Goal: Task Accomplishment & Management: Manage account settings

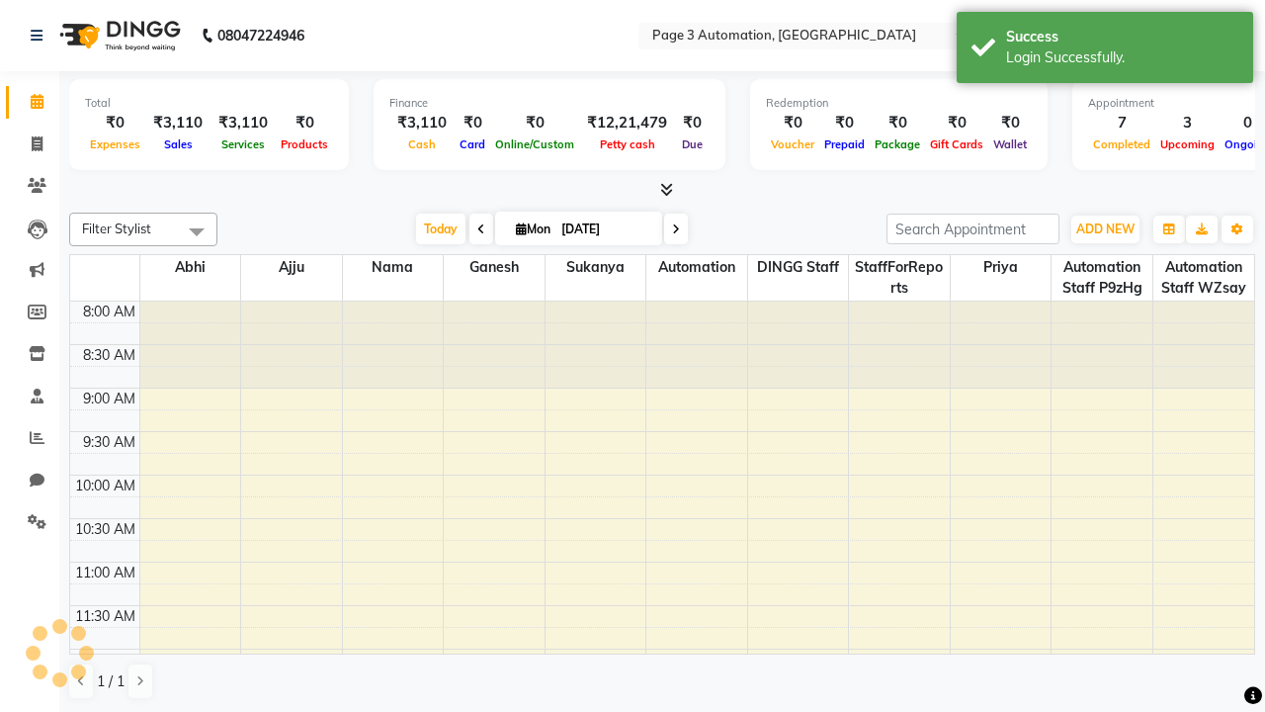
select select "en"
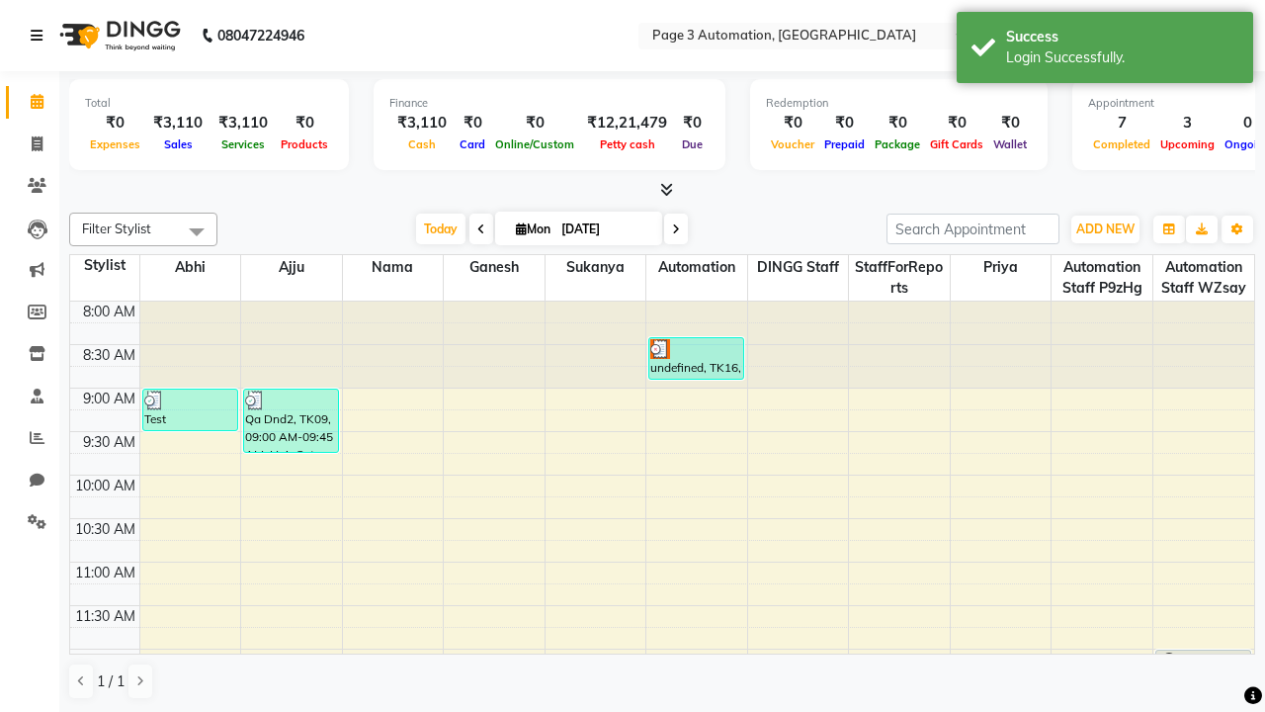
click at [41, 36] on icon at bounding box center [37, 36] width 12 height 14
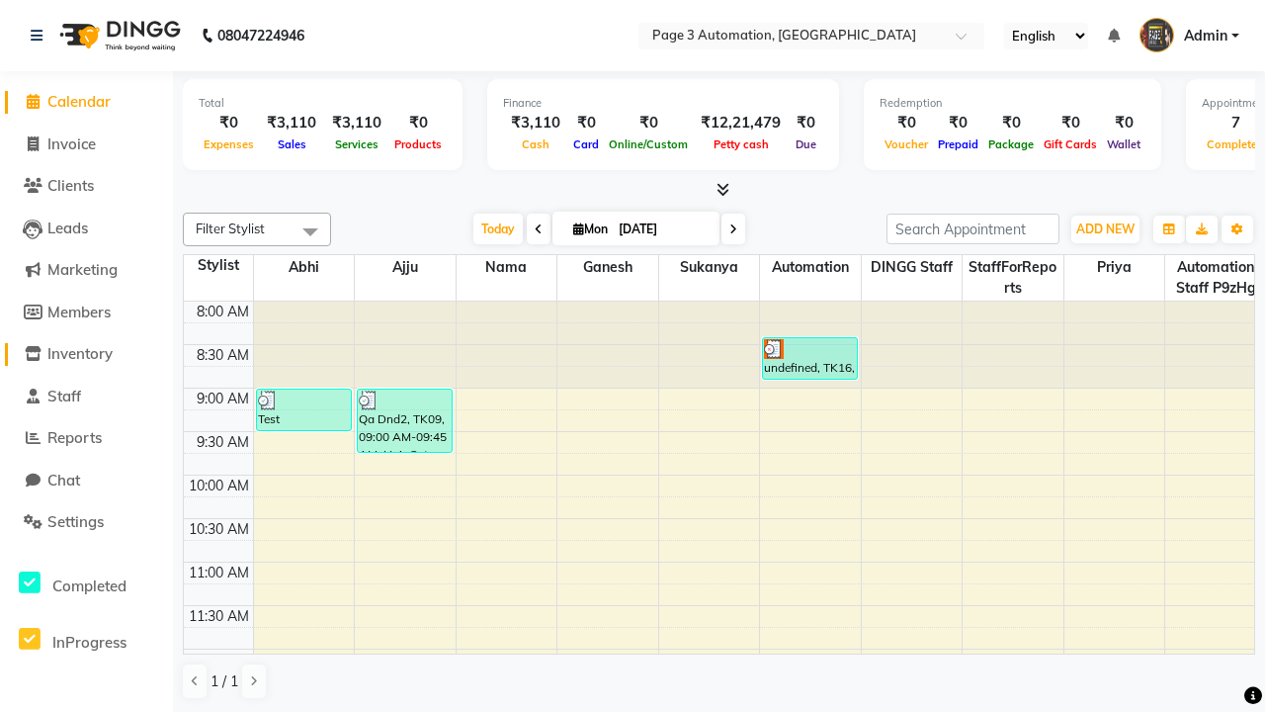
click at [86, 354] on span "Inventory" at bounding box center [79, 353] width 65 height 19
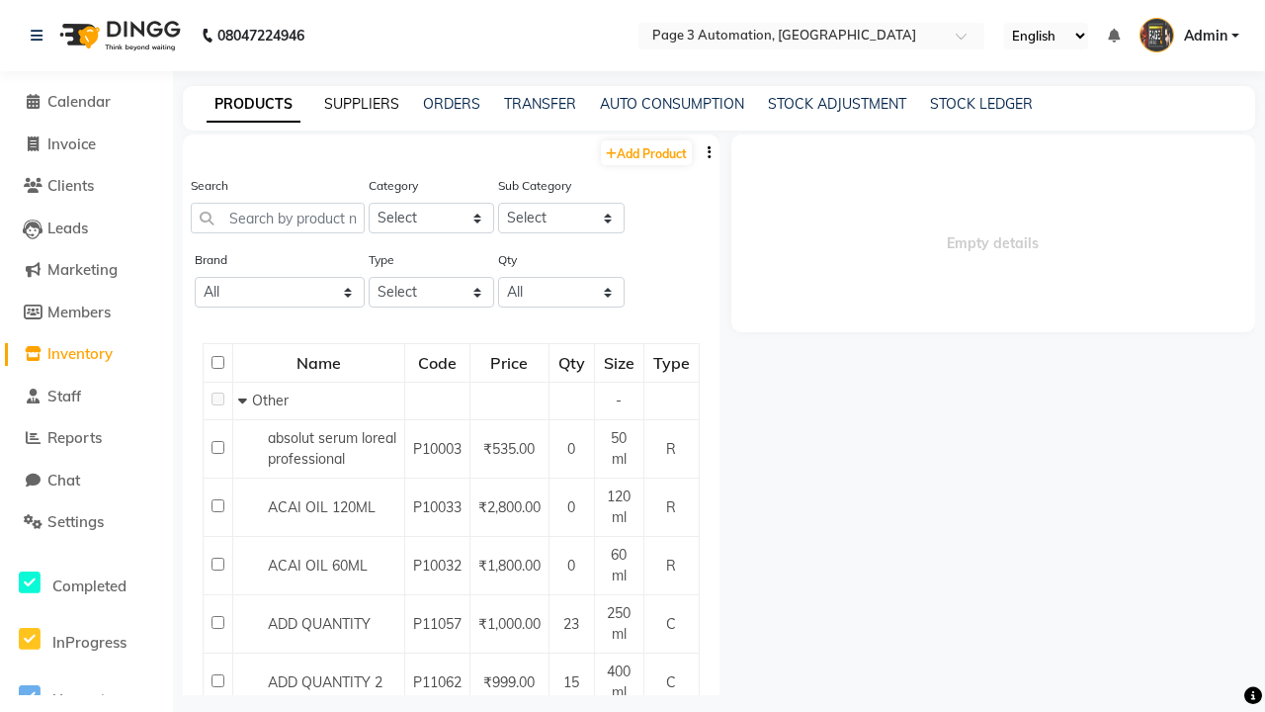
click at [362, 104] on link "SUPPLIERS" at bounding box center [361, 104] width 75 height 18
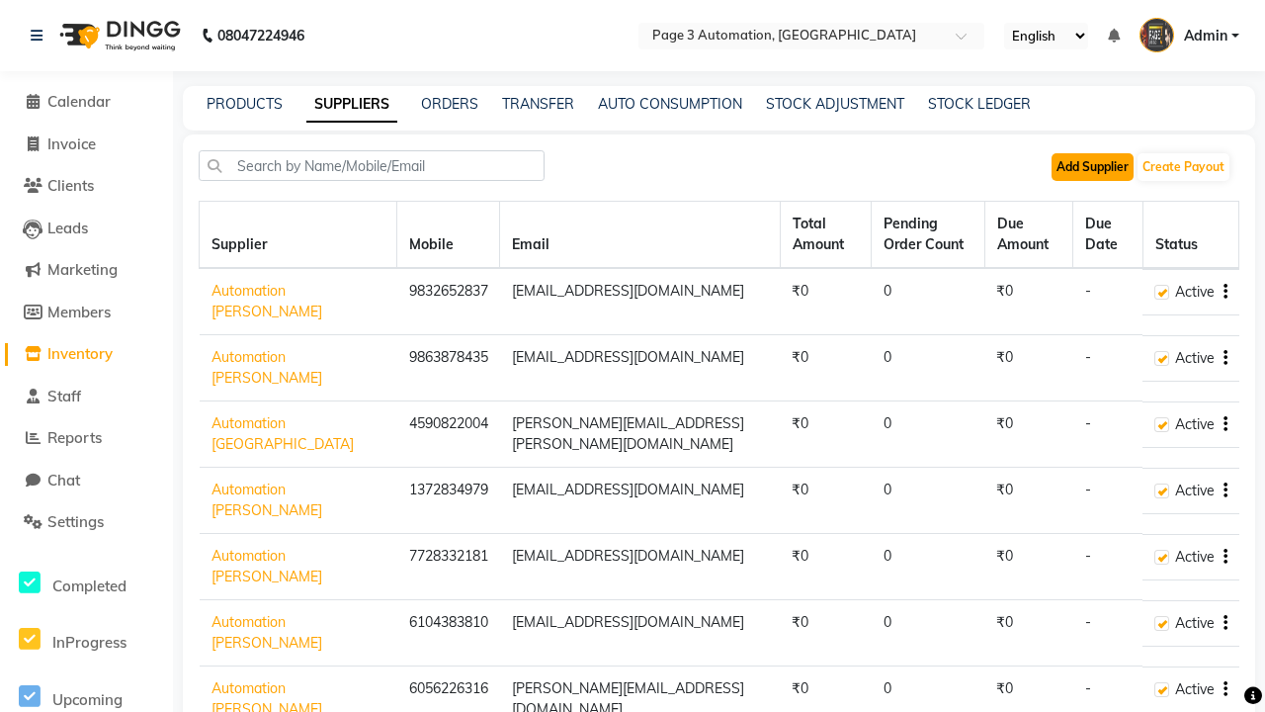
click at [1092, 166] on button "Add Supplier" at bounding box center [1093, 167] width 82 height 28
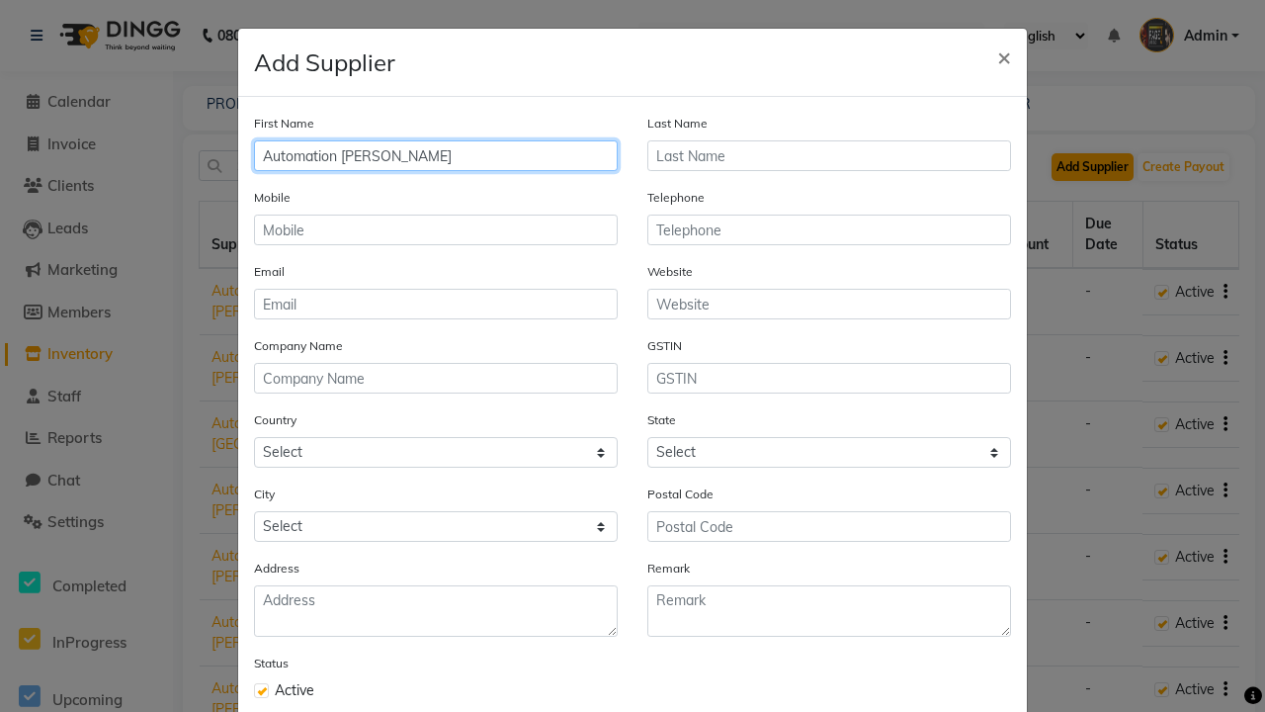
type input "Automation Nicholas"
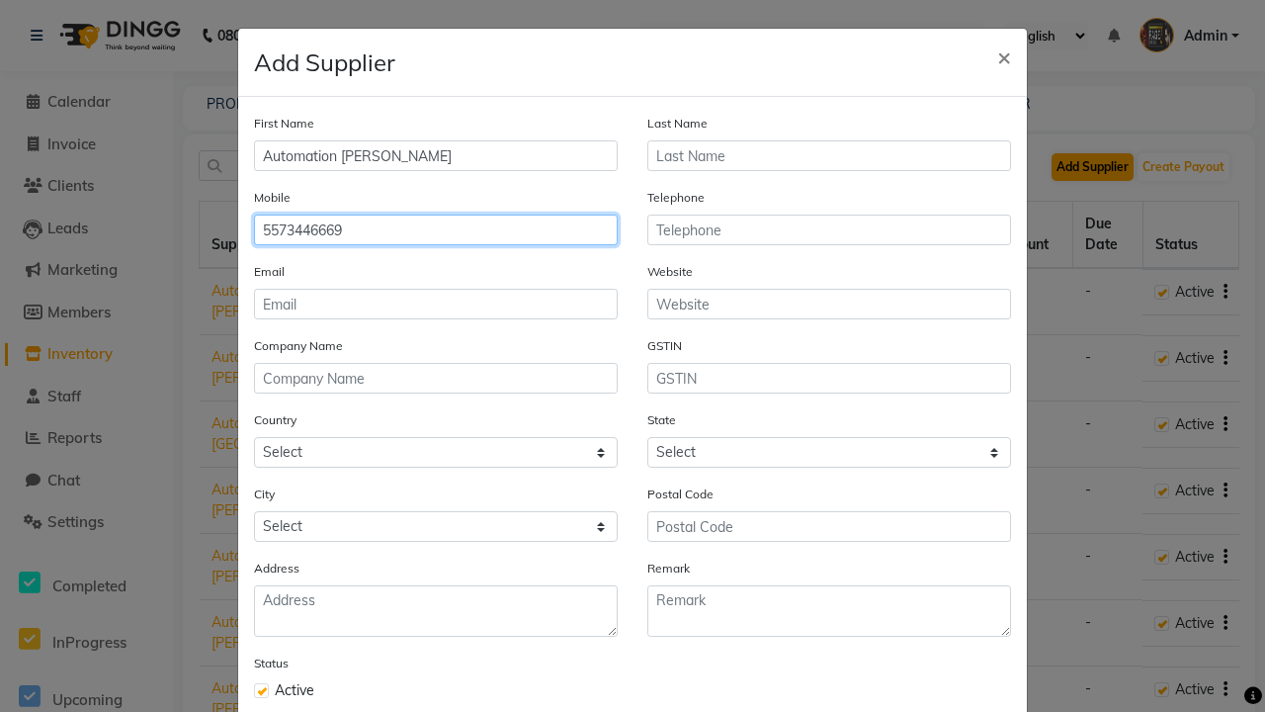
type input "5573446669"
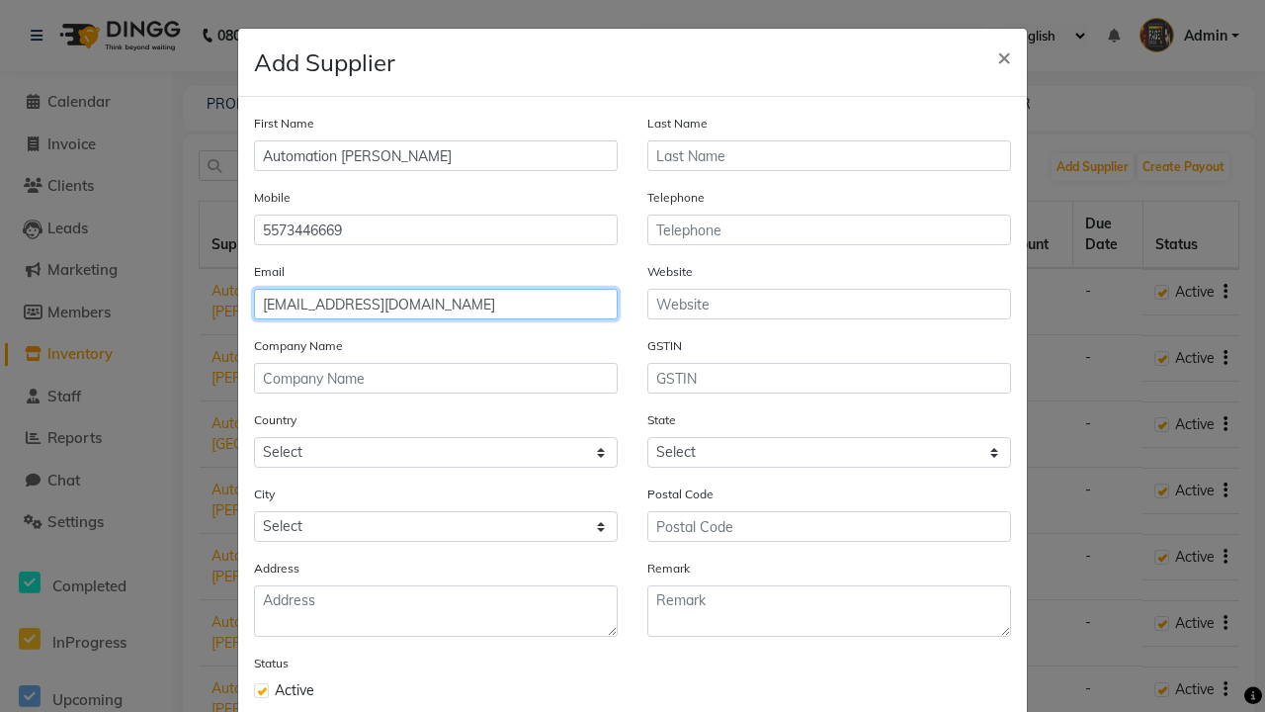
type input "[EMAIL_ADDRESS][DOMAIN_NAME]"
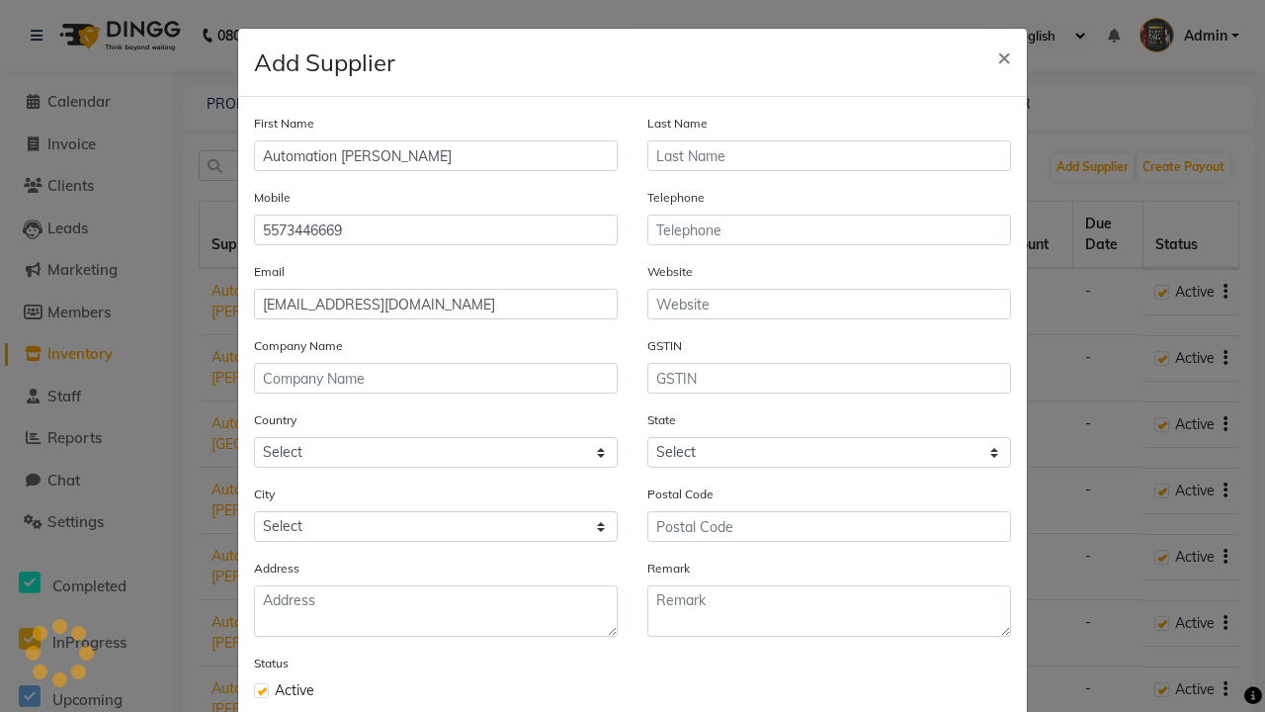
scroll to position [62, 0]
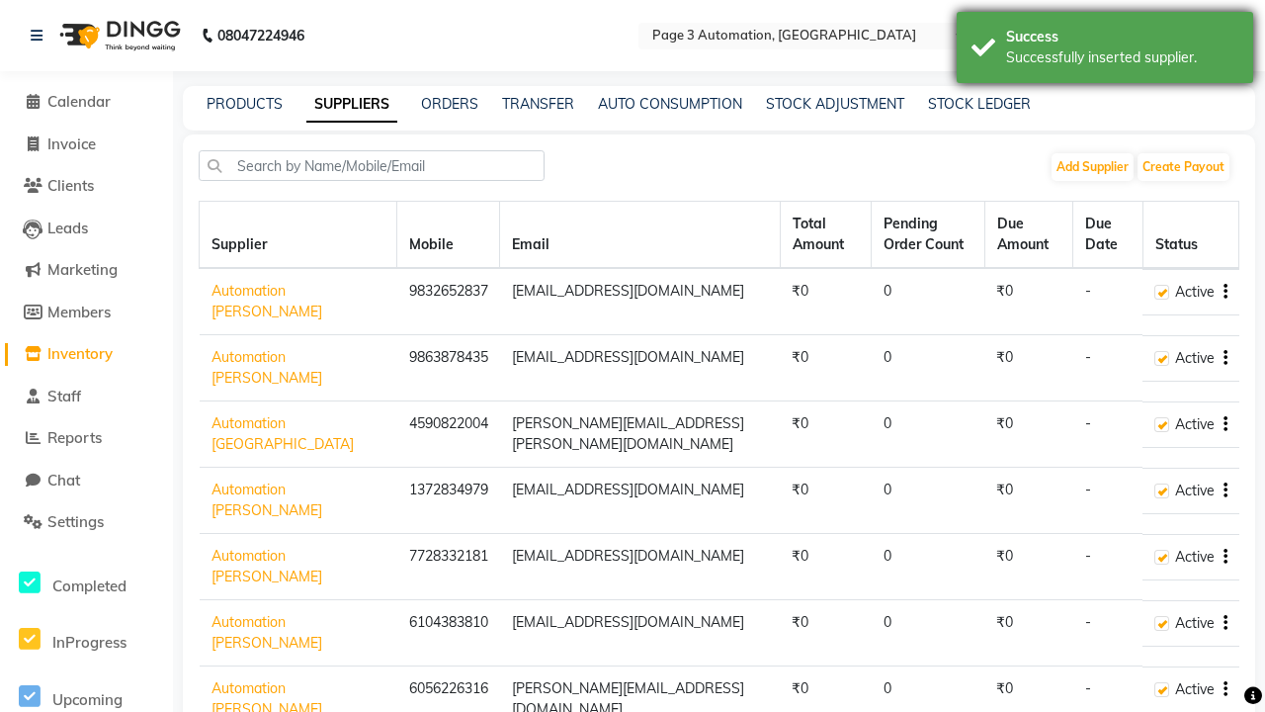
click at [1105, 50] on div "Successfully inserted supplier." at bounding box center [1122, 57] width 232 height 21
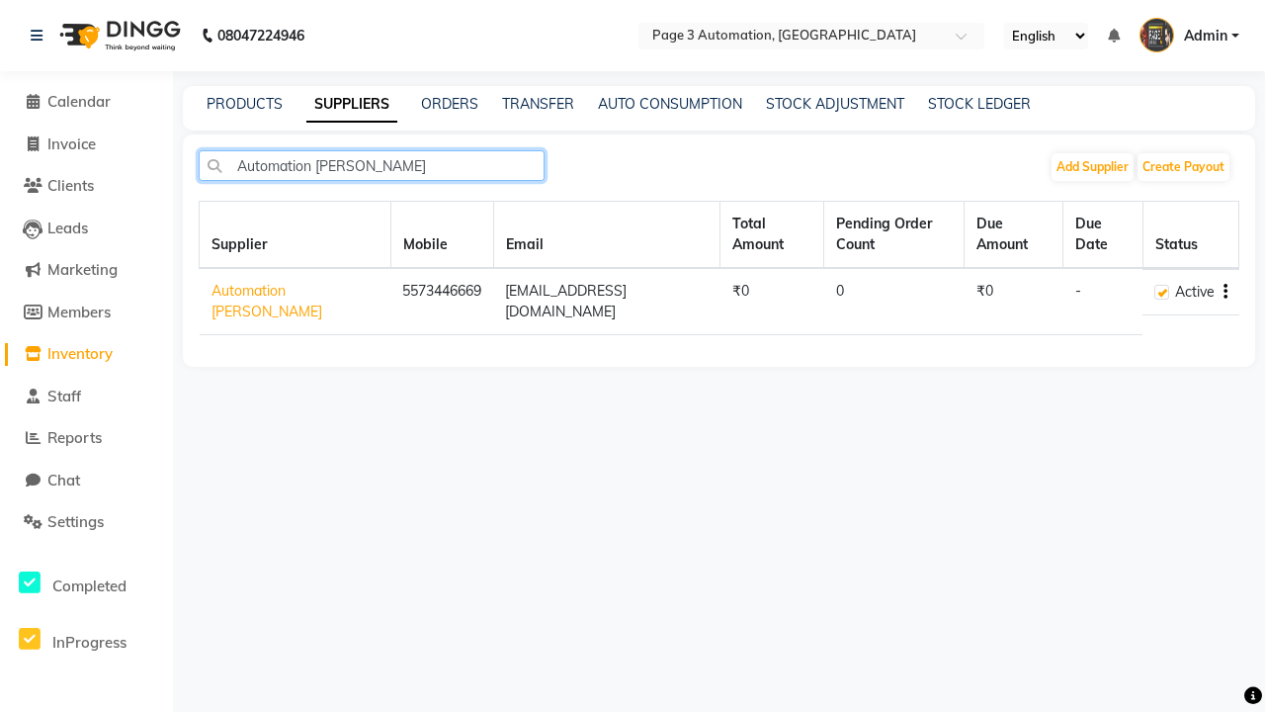
type input "Automation Nicholas"
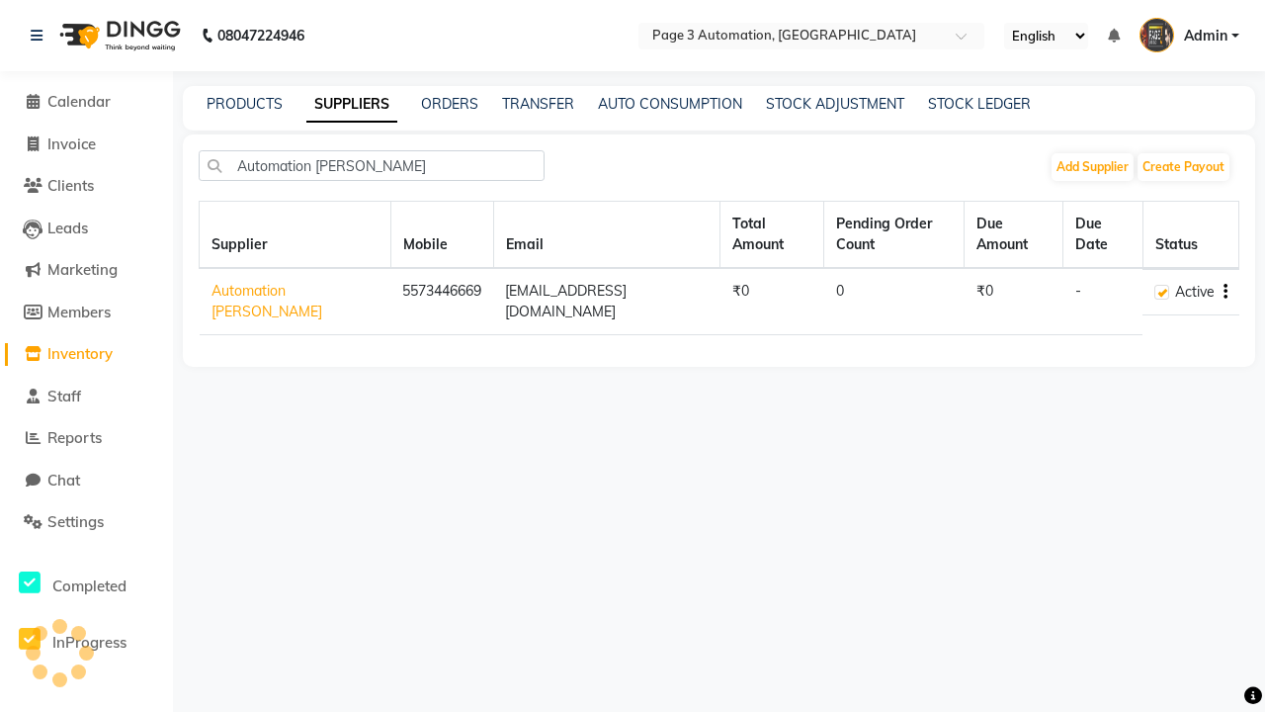
click at [1225, 292] on icon "button" at bounding box center [1226, 292] width 4 height 1
click at [1147, 234] on div "Edit" at bounding box center [1147, 234] width 97 height 25
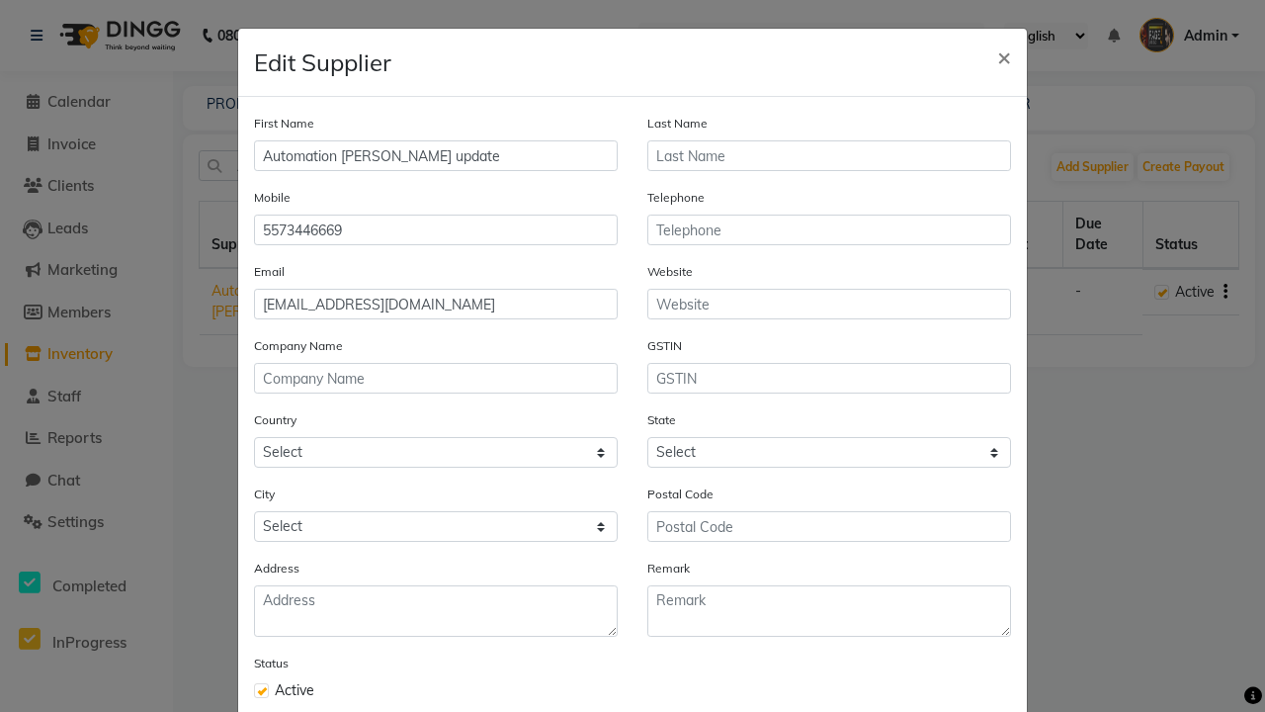
type input "Automation [PERSON_NAME] update"
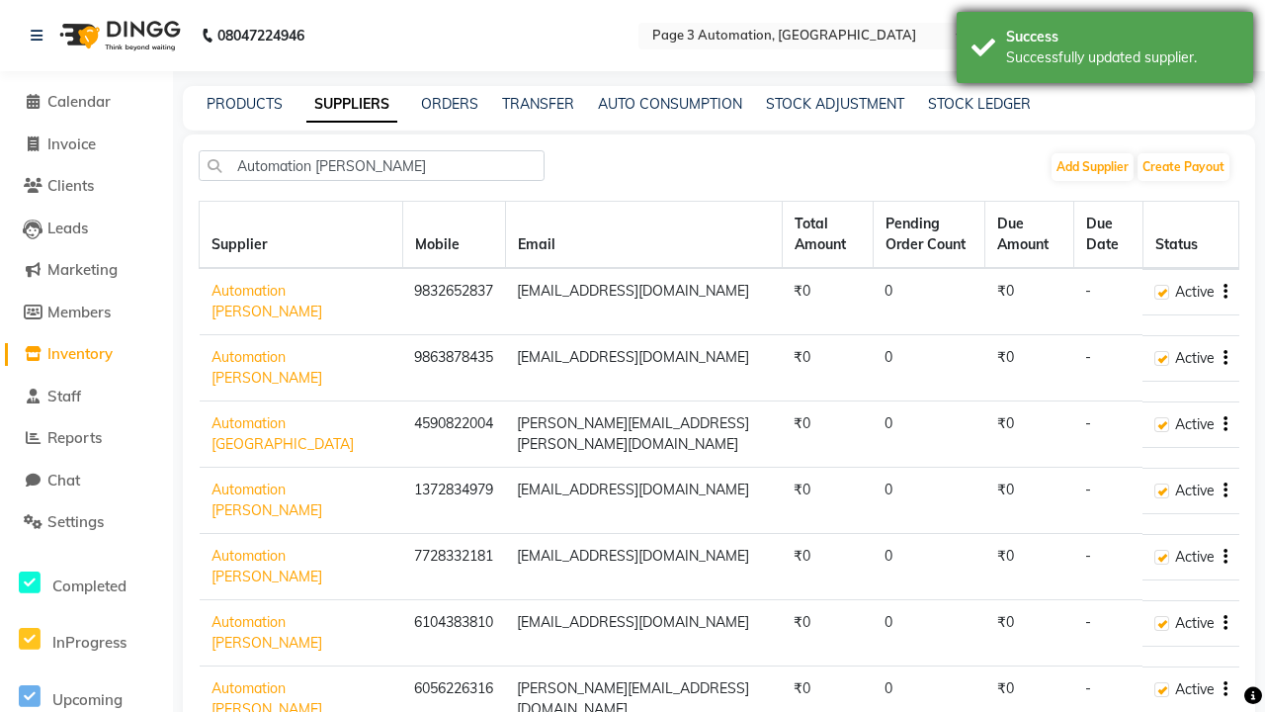
click at [1105, 50] on div "Successfully updated supplier." at bounding box center [1122, 57] width 232 height 21
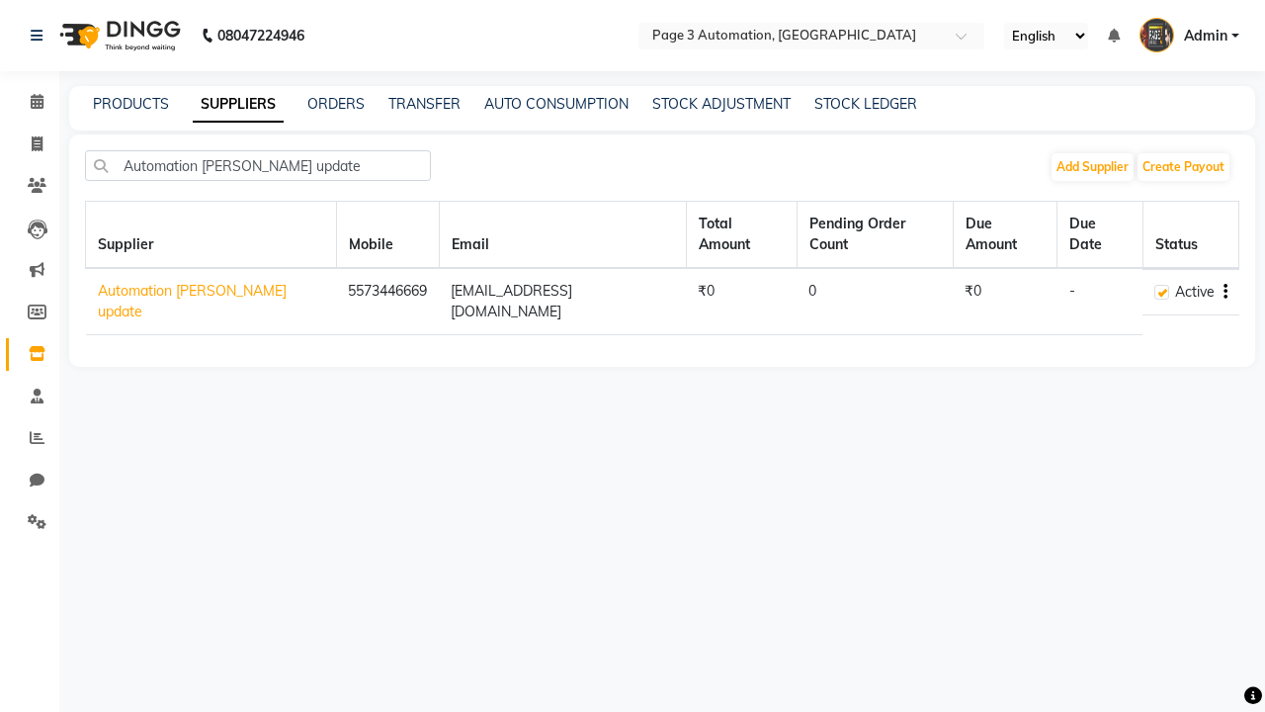
type input "Automation [PERSON_NAME] update"
click at [1225, 292] on icon "button" at bounding box center [1226, 292] width 4 height 1
